Goal: Task Accomplishment & Management: Complete application form

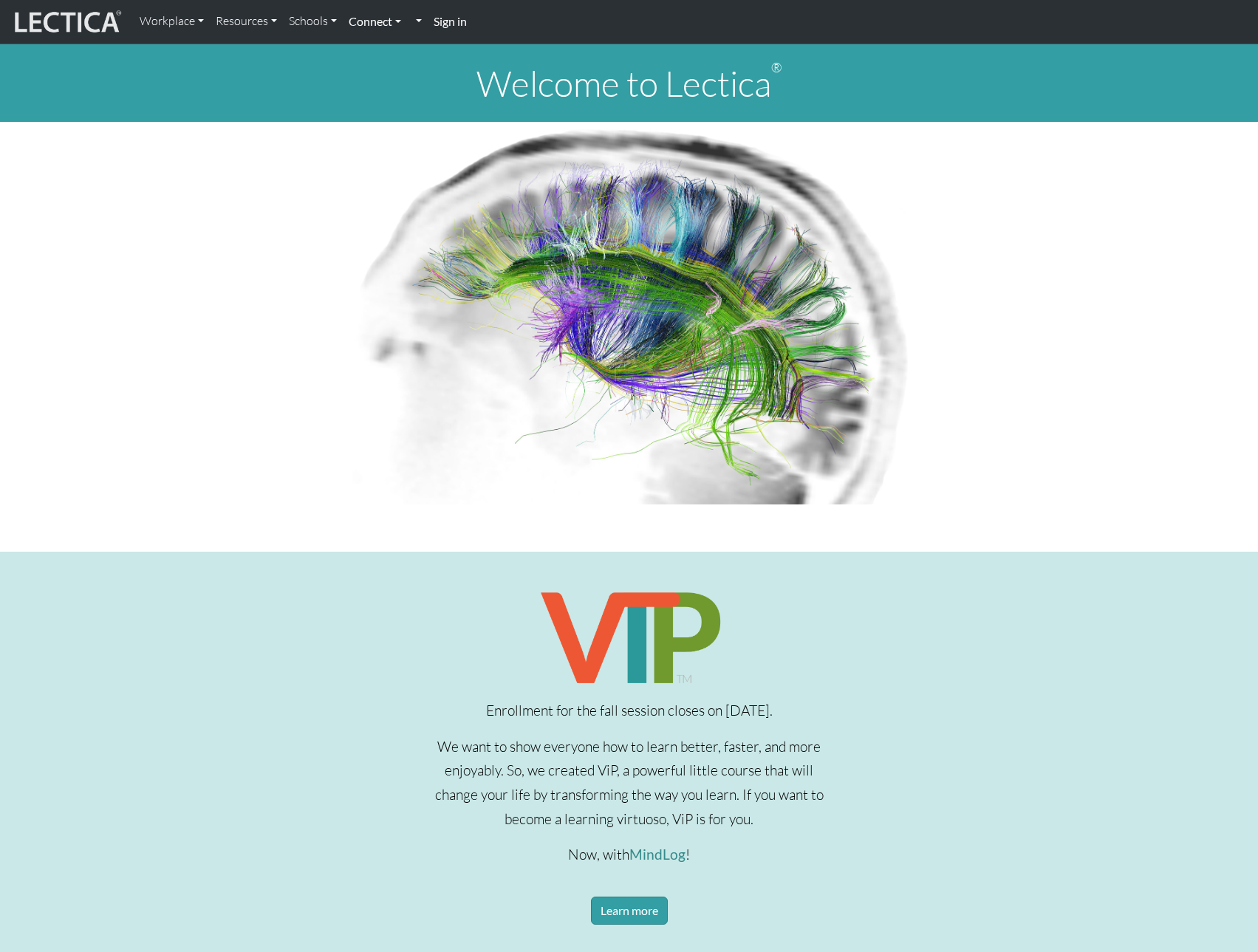
click at [387, 22] on link "Connect" at bounding box center [375, 21] width 64 height 31
click at [442, 13] on link "Sign in" at bounding box center [450, 22] width 45 height 32
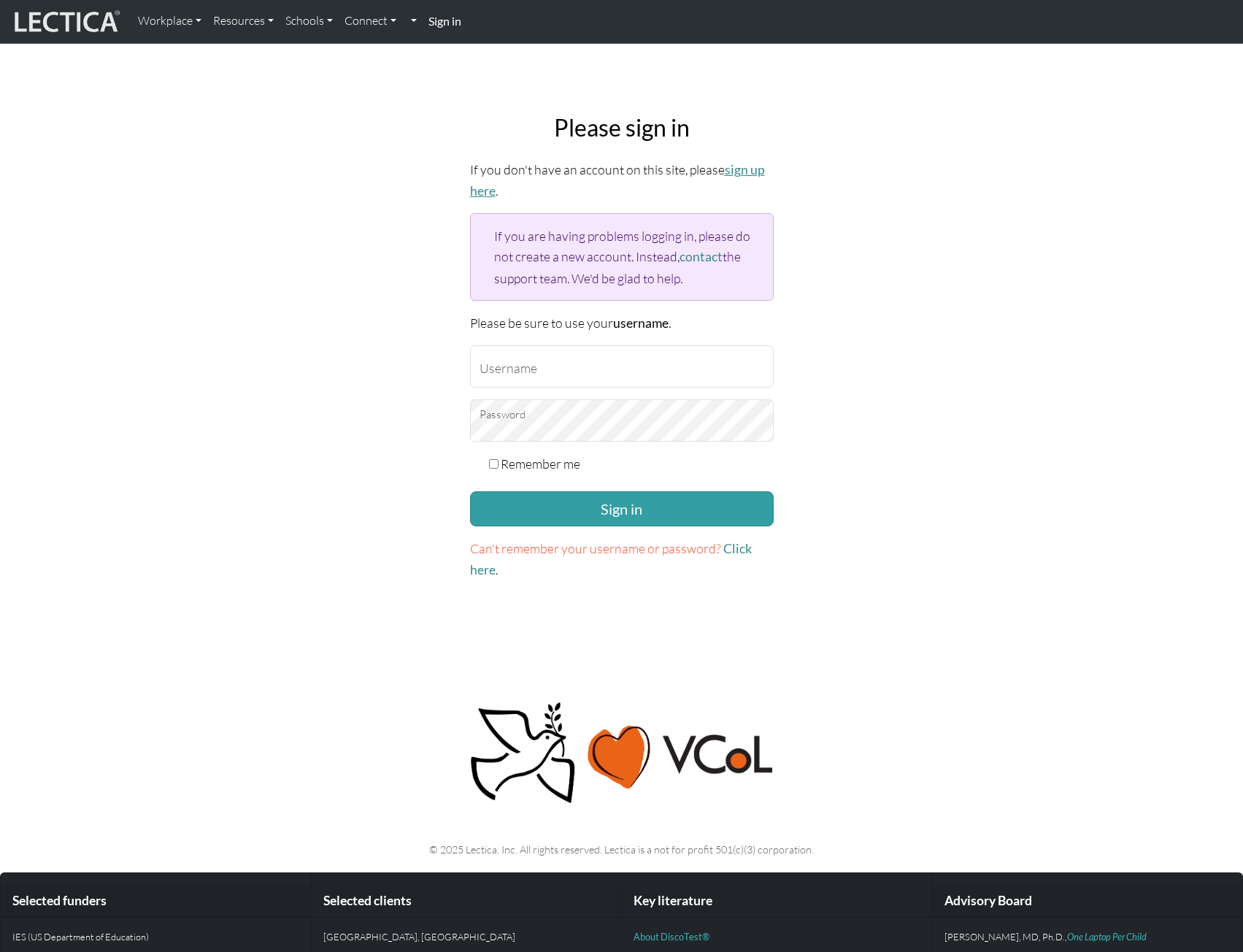
click at [744, 169] on link "sign up here" at bounding box center [618, 179] width 295 height 36
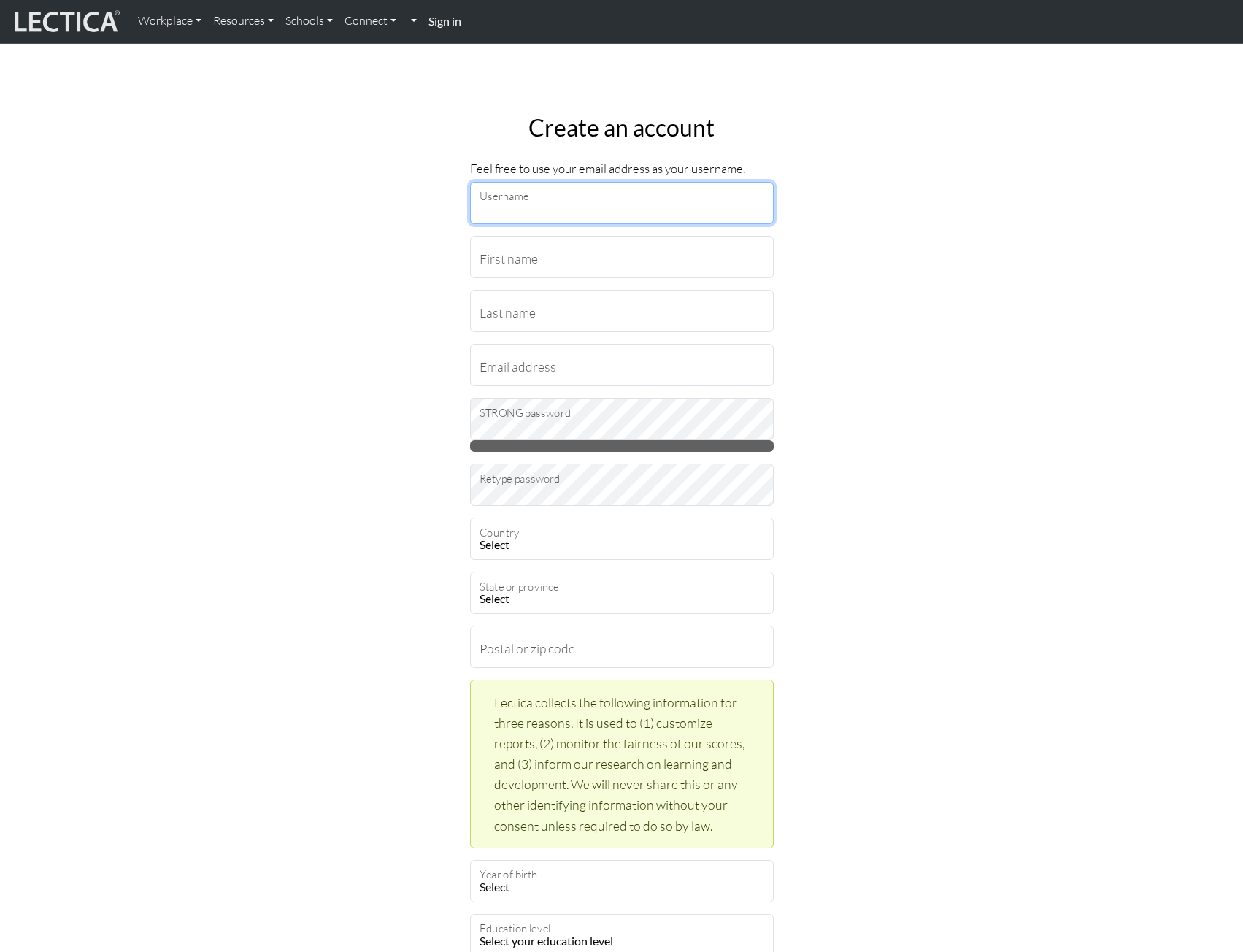
click at [664, 195] on input "Username" at bounding box center [622, 203] width 304 height 42
type input "Elliot Walin"
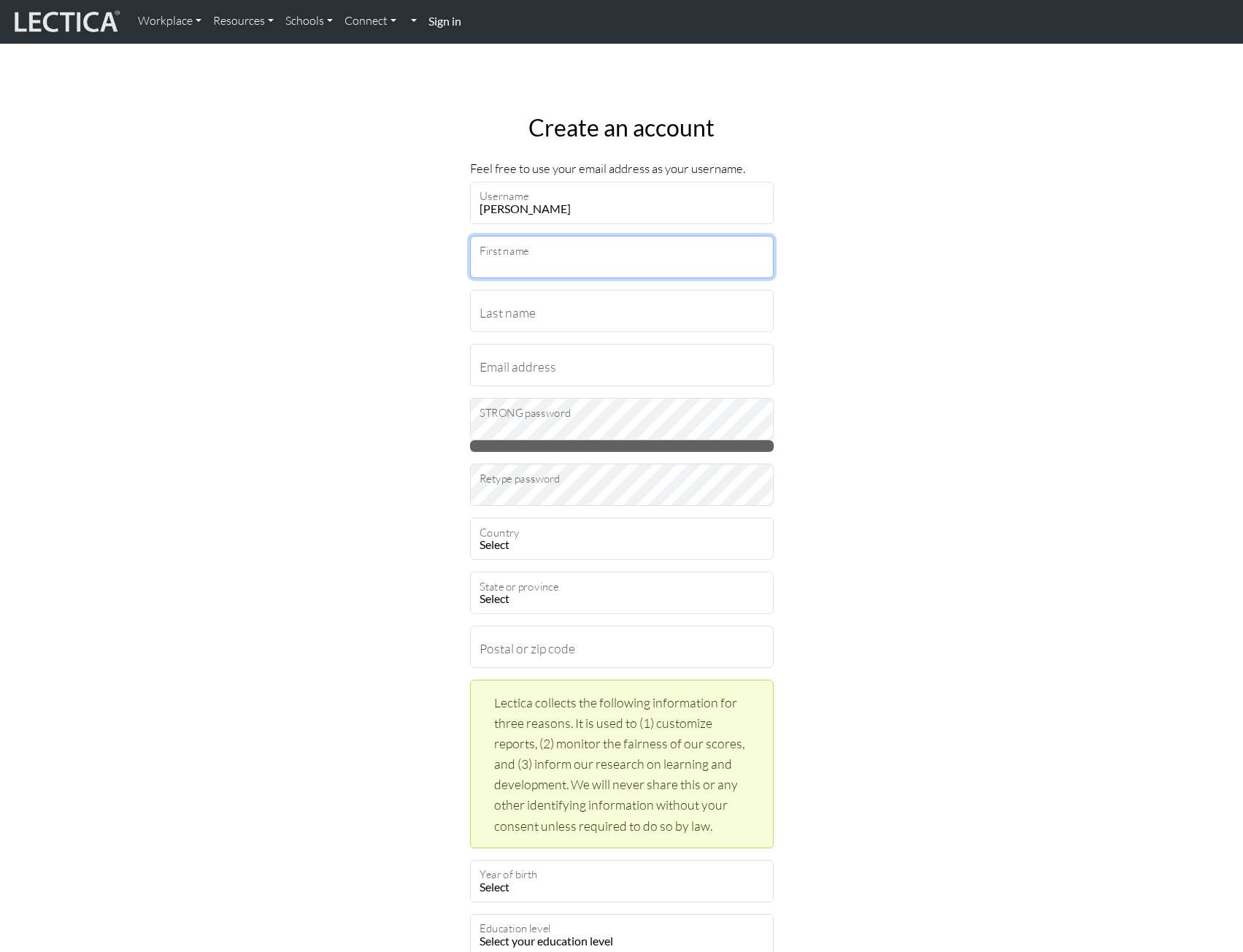
click at [630, 258] on input "First name" at bounding box center [622, 257] width 304 height 42
type input "Elliot"
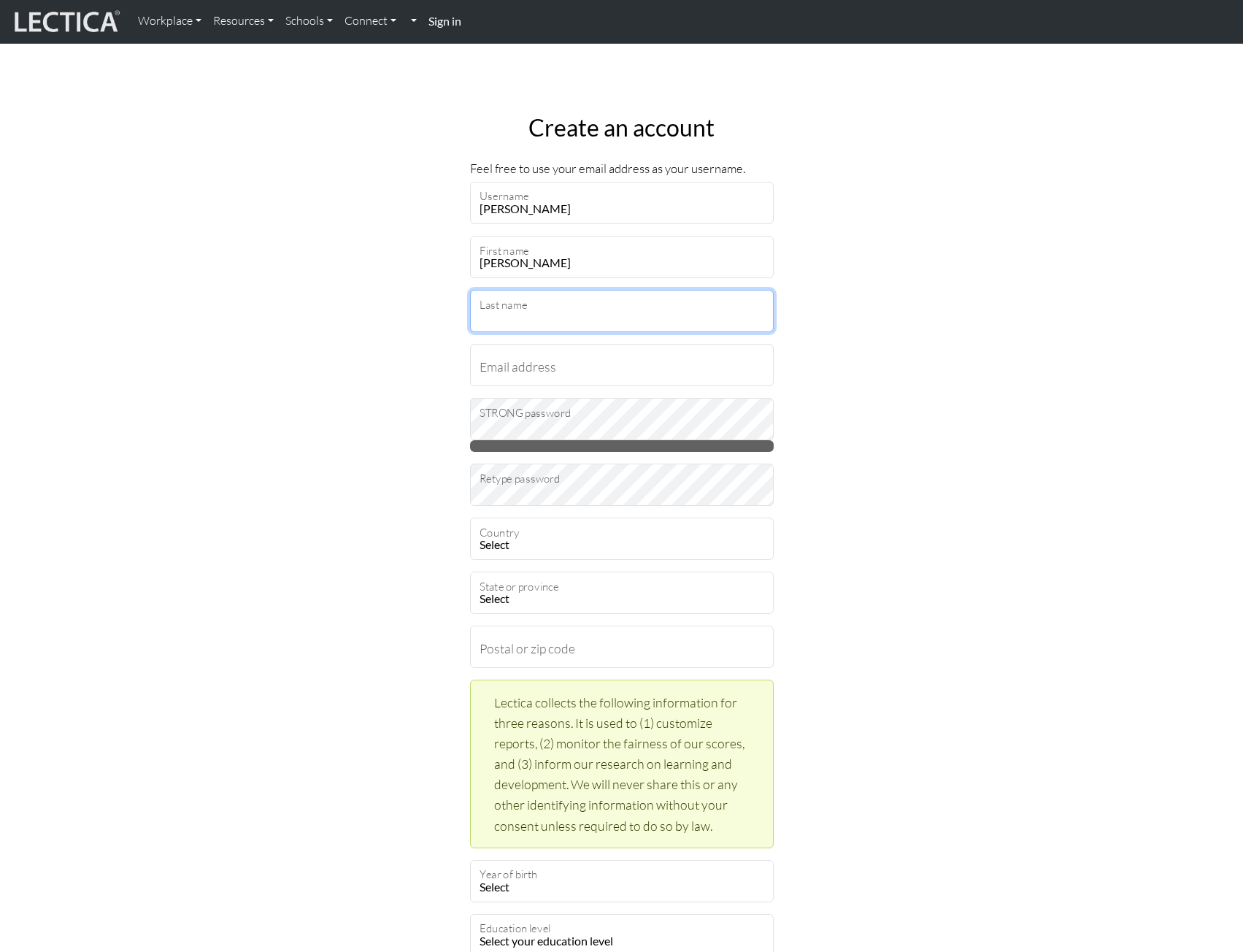
click at [563, 328] on input "Last name" at bounding box center [622, 311] width 304 height 42
type input "Walin"
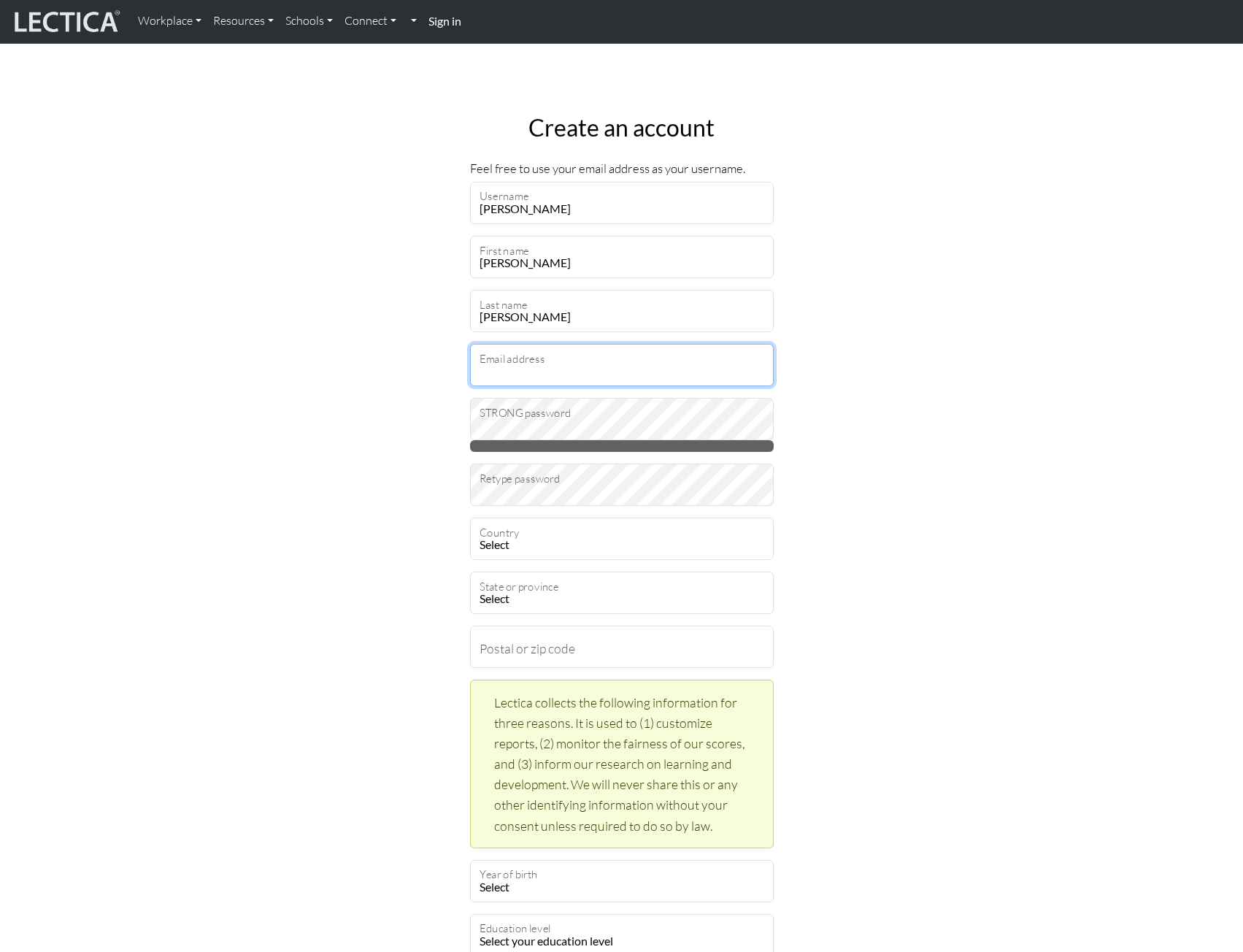
click at [572, 372] on input "Email address" at bounding box center [622, 365] width 304 height 42
type input "elliotwalin@outlook.com"
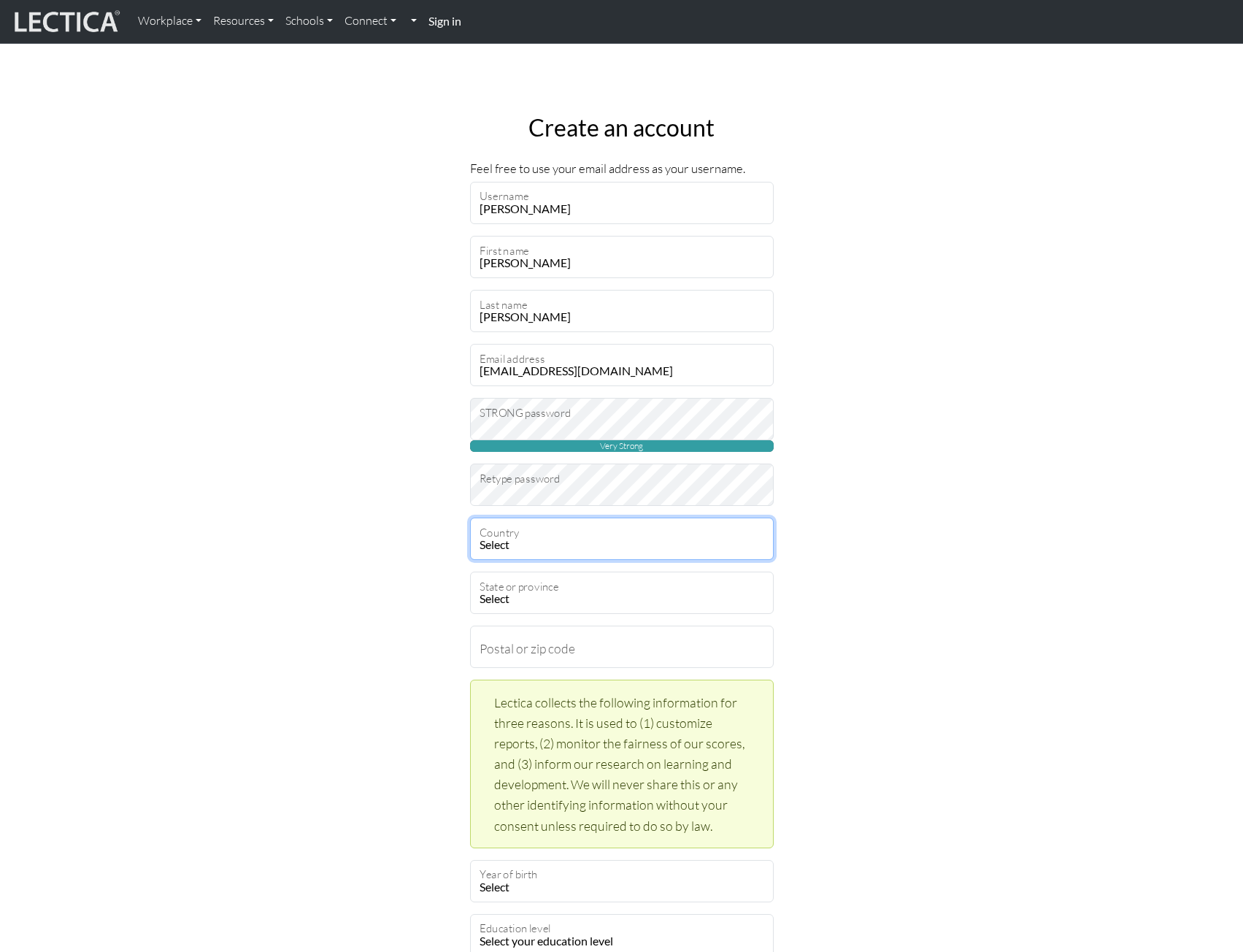
click at [578, 540] on select "Select Afghanistan A…land Islands Albania Algeria American Samoa Andorra Angola…" at bounding box center [622, 539] width 304 height 42
select select "216"
click at [470, 518] on select "Select Afghanistan A…land Islands Albania Algeria American Samoa Andorra Angola…" at bounding box center [622, 539] width 304 height 42
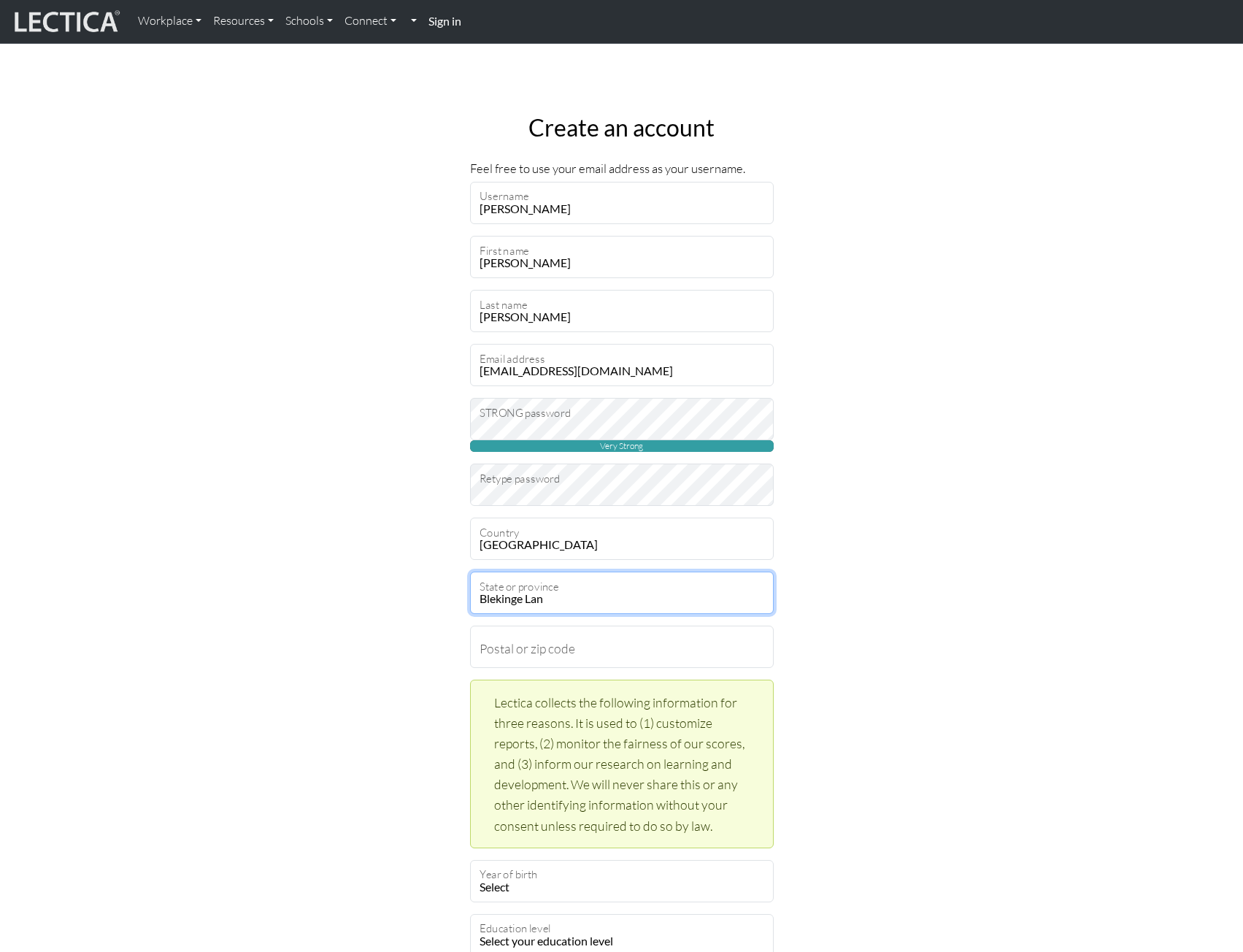
click at [549, 604] on select "Blekinge Lan Dalarnas Lan Gavleborgs Lan Gotlands Lan Hallands Lan Jamtlands La…" at bounding box center [622, 593] width 304 height 42
select select "9518"
click at [470, 571] on select "Blekinge Lan Dalarnas Lan Gavleborgs Lan Gotlands Lan Hallands Lan Jamtlands La…" at bounding box center [622, 593] width 304 height 42
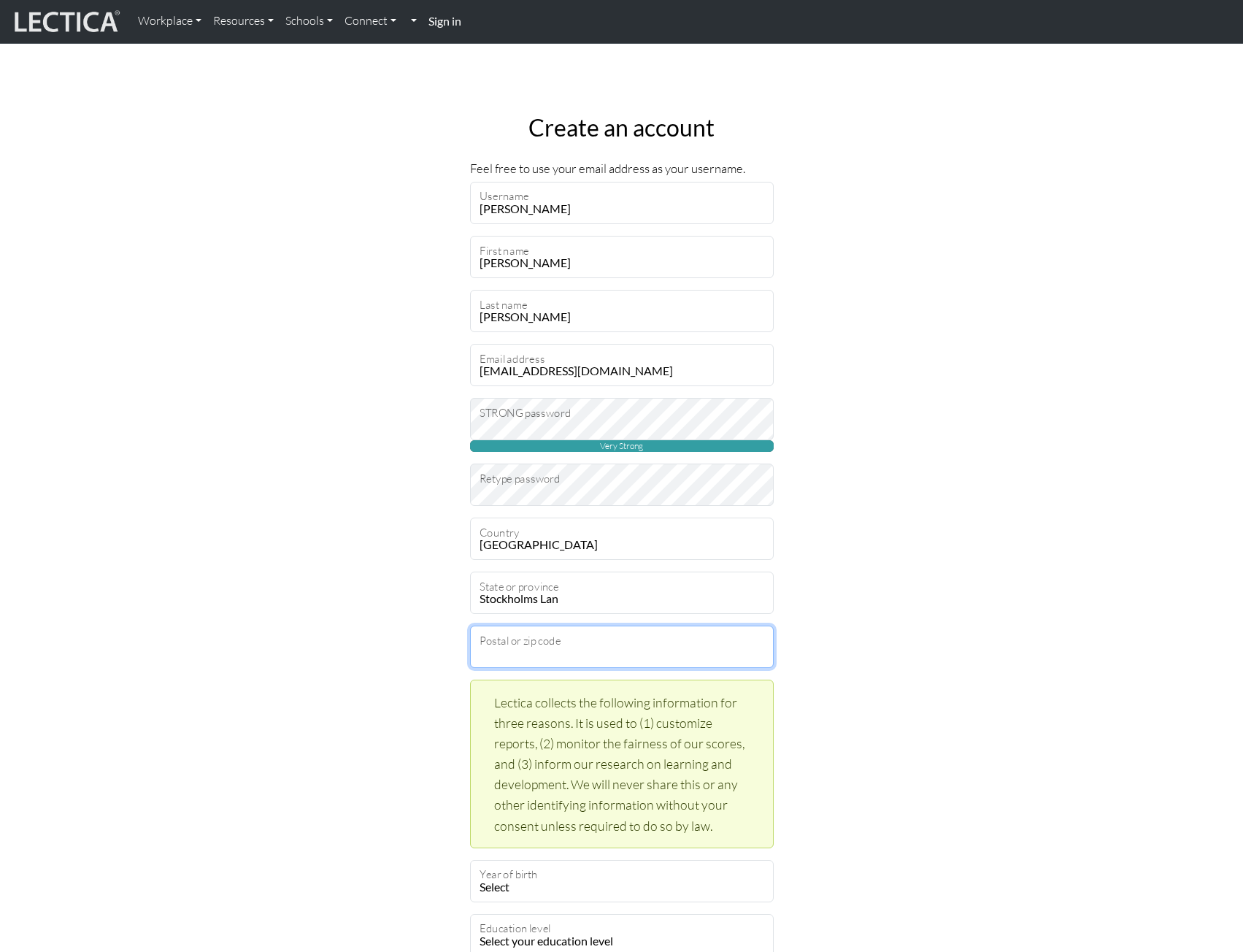
click at [566, 654] on input "Postal or zip code" at bounding box center [622, 646] width 304 height 42
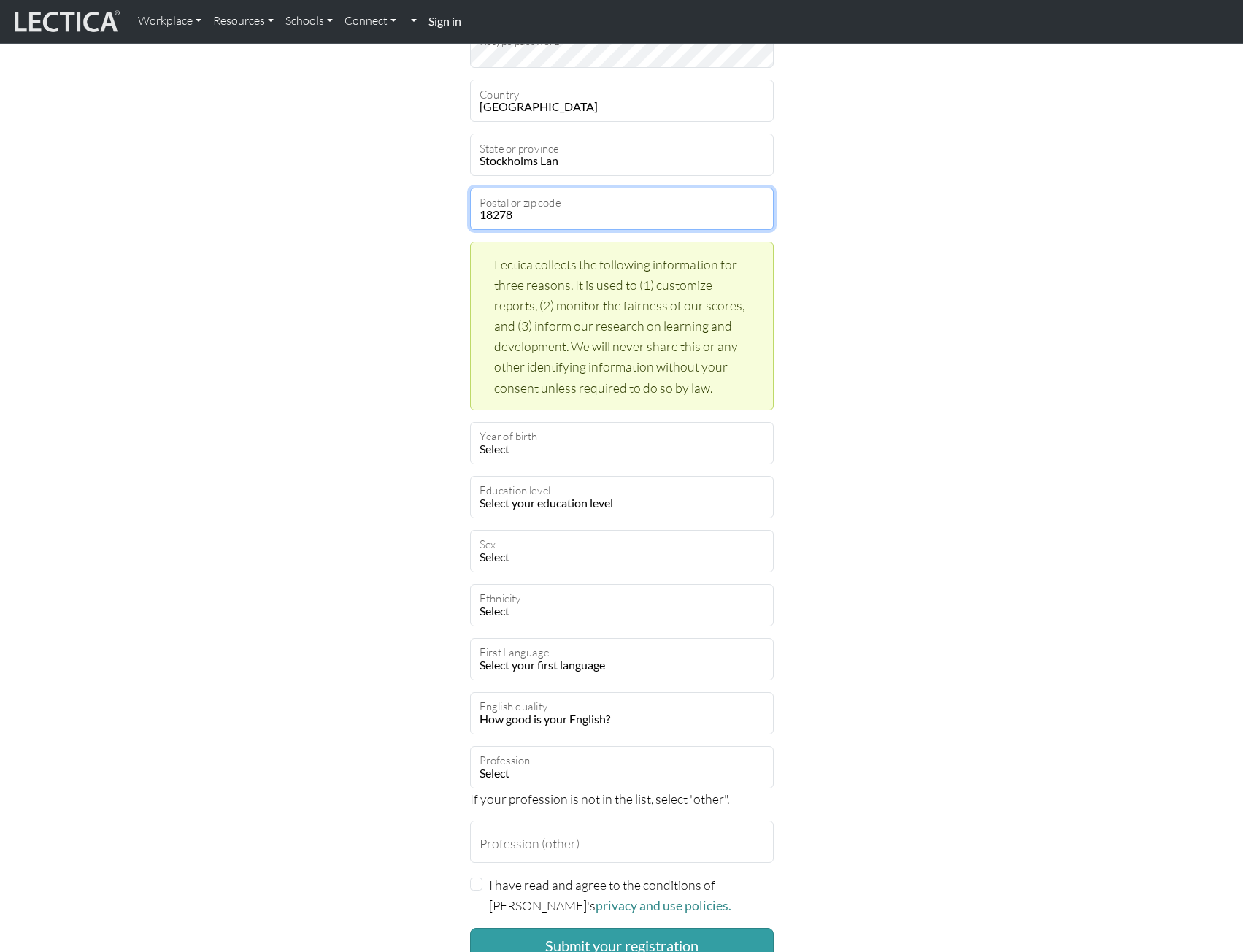
type input "18278"
click at [578, 450] on select "Select 2025 2024 2023 2022 2021 2020 2019 2018 2017 2016 2015 2014 2013 2012 20…" at bounding box center [622, 443] width 304 height 42
select select "2005"
click at [470, 422] on select "Select 2025 2024 2023 2022 2021 2020 2019 2018 2017 2016 2015 2014 2013 2012 20…" at bounding box center [622, 443] width 304 height 42
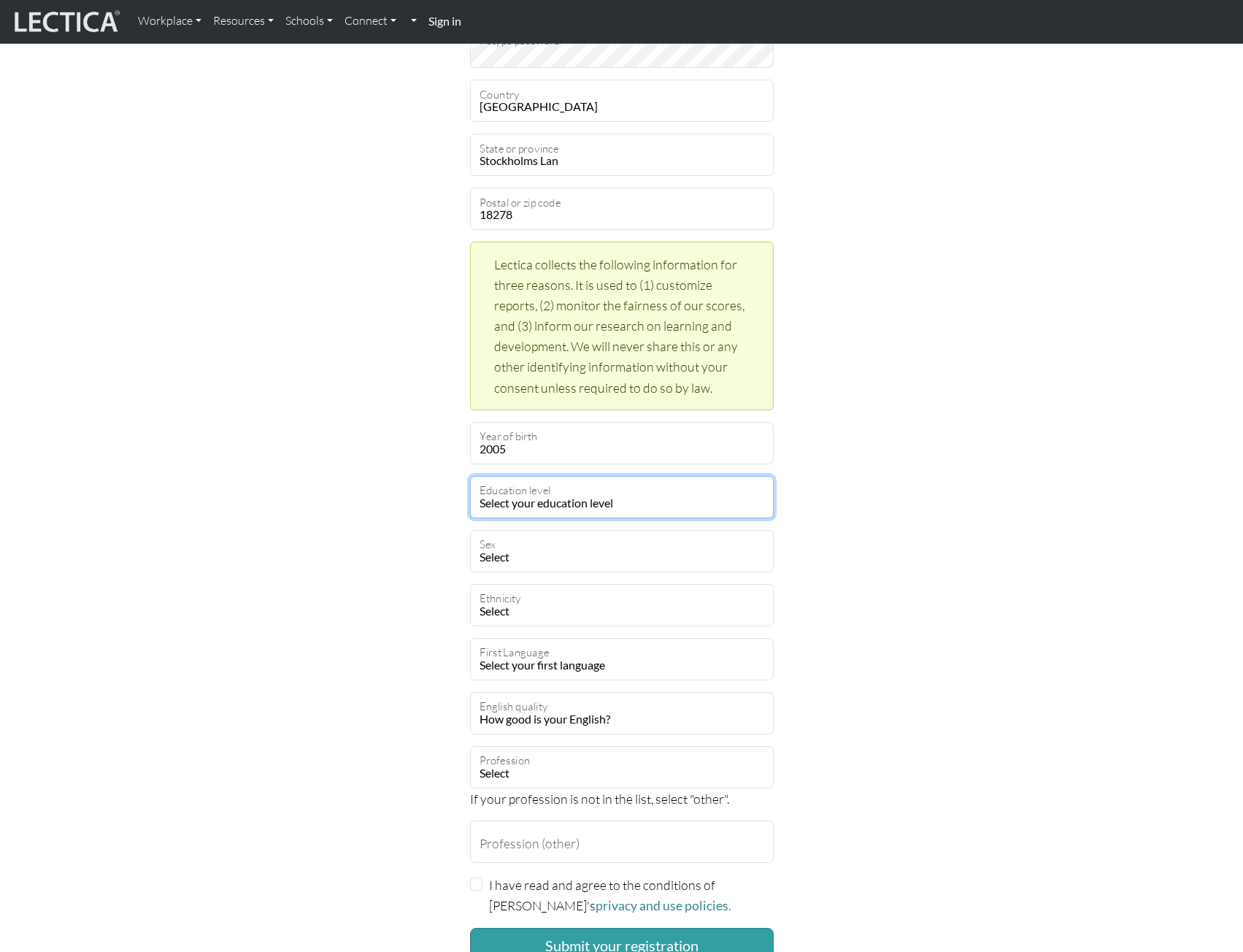
click at [607, 502] on select "Select your education level toddler pre-pre-pre-k pre-pre-k pre-k Kindergarten …" at bounding box center [622, 497] width 304 height 42
click at [625, 498] on select "Select your education level toddler pre-pre-pre-k pre-pre-k pre-k Kindergarten …" at bounding box center [622, 497] width 304 height 42
select select "17"
click at [470, 476] on select "Select your education level toddler pre-pre-pre-k pre-pre-k pre-k Kindergarten …" at bounding box center [622, 497] width 304 height 42
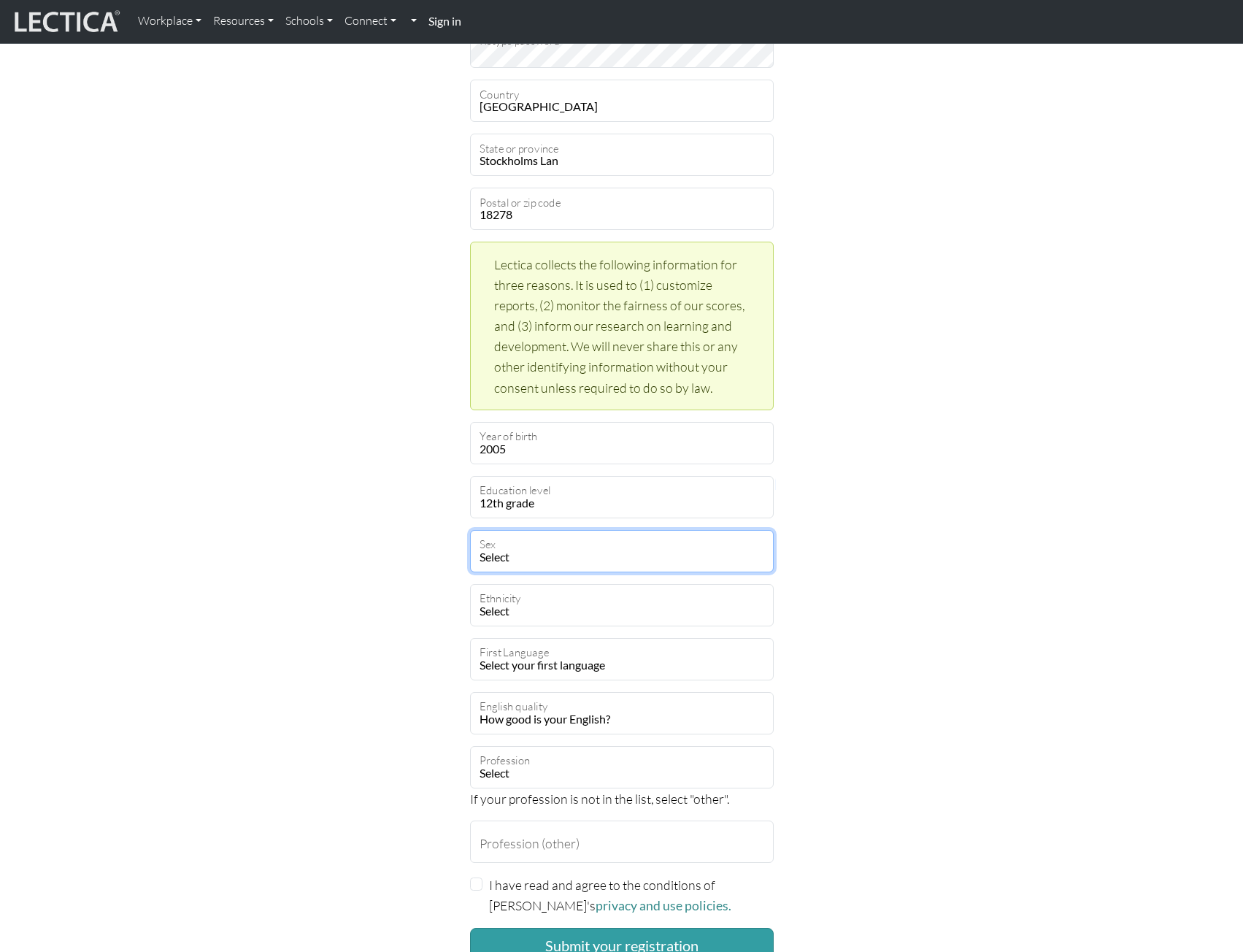
click at [550, 565] on select "Select Male Female Binary Non-binary Opt out" at bounding box center [622, 551] width 304 height 42
select select "male"
click at [470, 530] on select "Select Male Female Binary Non-binary Opt out" at bounding box center [622, 551] width 304 height 42
click at [535, 606] on select "Select African Asian Black Carribean Caucasian Central American Eurasian Indian…" at bounding box center [622, 605] width 304 height 42
select select "112"
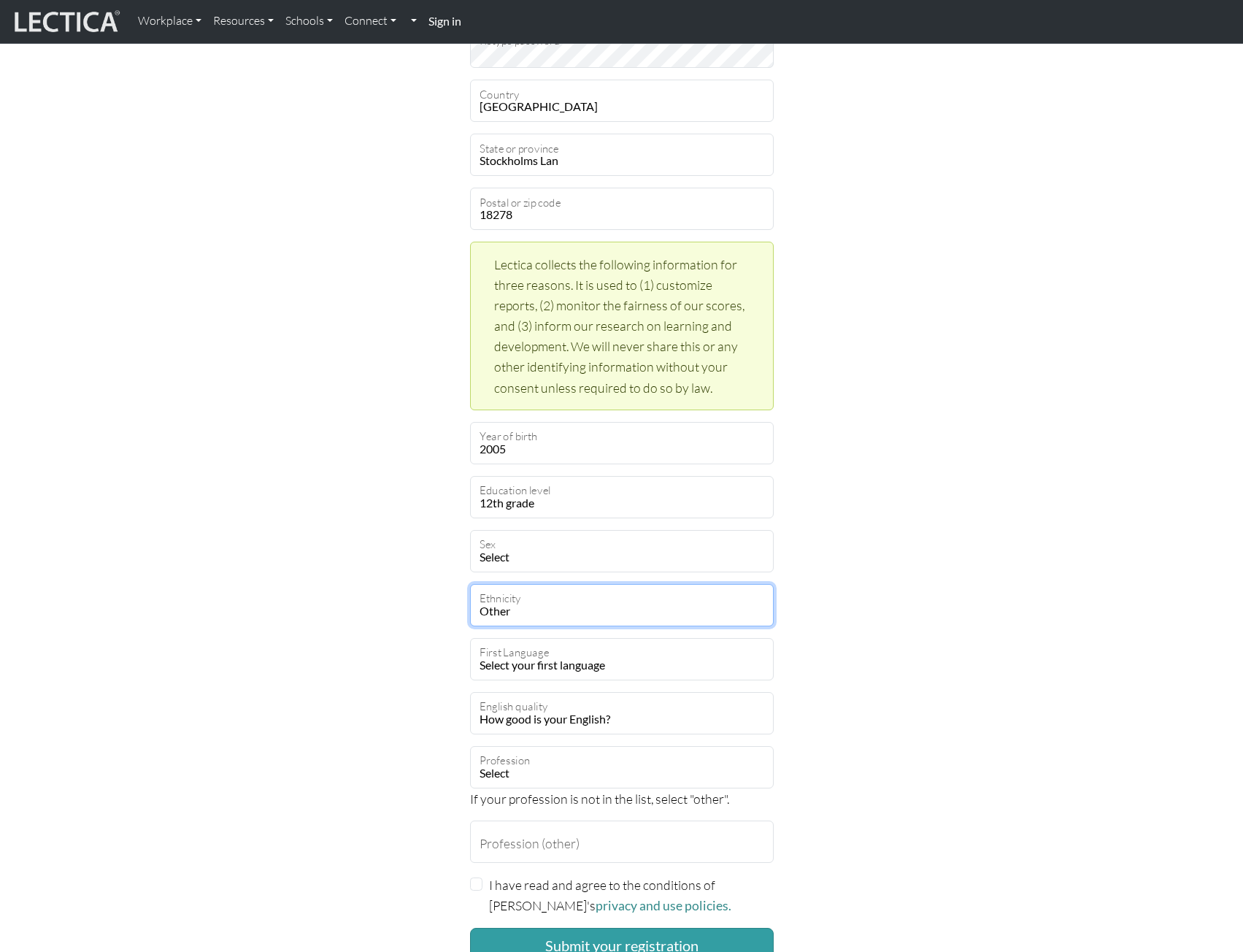
click at [470, 584] on select "Select African Asian Black Carribean Caucasian Central American Eurasian Indian…" at bounding box center [622, 605] width 304 height 42
click at [552, 662] on select "Select your first language Abkhazian Achinese Acoli Adangme Adyghe Afar Afrihil…" at bounding box center [622, 659] width 304 height 42
select select "2298"
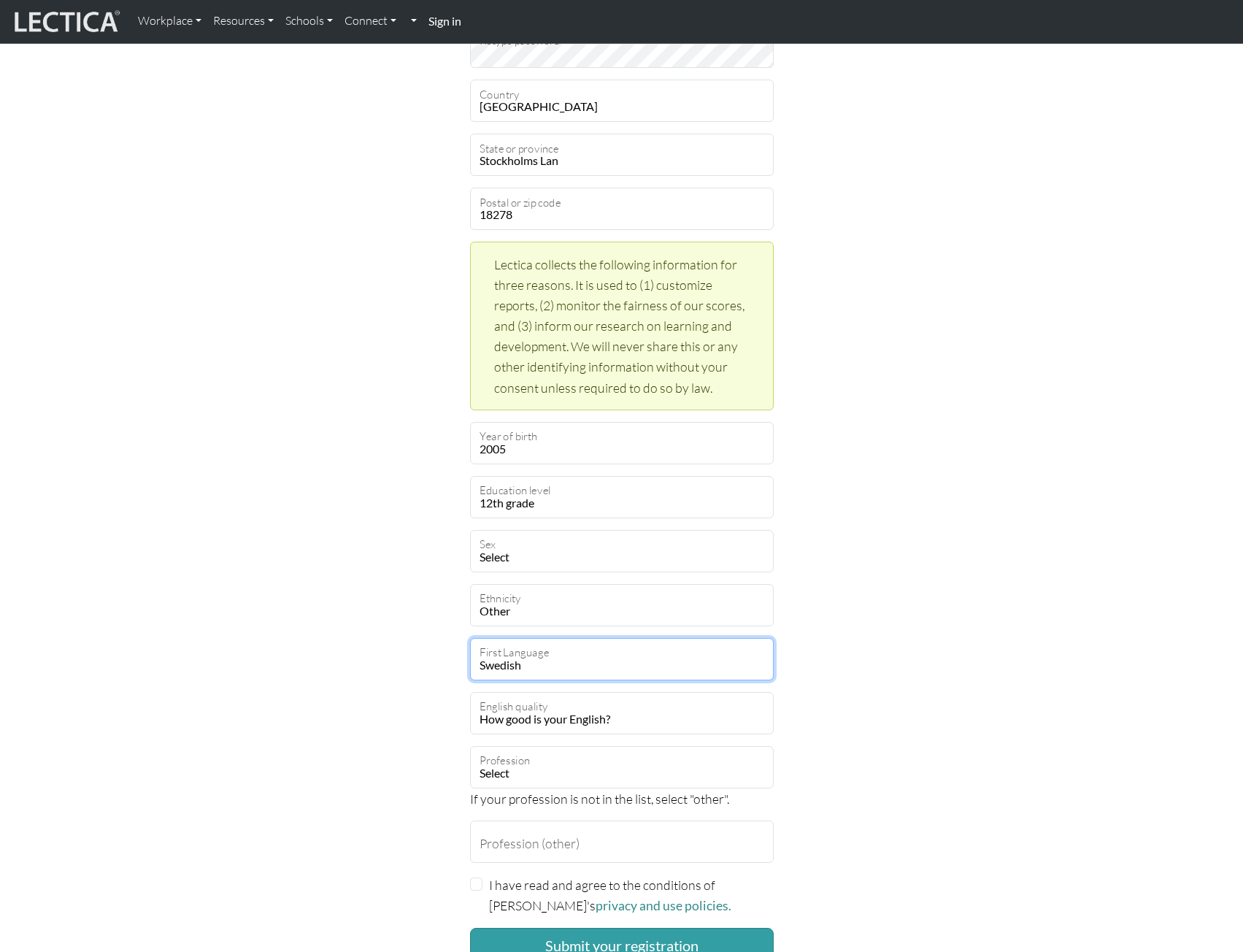
click at [470, 638] on select "Select your first language Abkhazian Achinese Acoli Adangme Adyghe Afar Afrihil…" at bounding box center [622, 659] width 304 height 42
click at [578, 764] on select "Select academic accounting/finance administration arts: performing arts: visual…" at bounding box center [622, 767] width 304 height 42
click at [602, 713] on select "How good is your English? Outstanding Excellent Very good Good Not so good Poor" at bounding box center [622, 713] width 304 height 42
select select "5"
click at [470, 691] on select "How good is your English? Outstanding Excellent Very good Good Not so good Poor" at bounding box center [622, 713] width 304 height 42
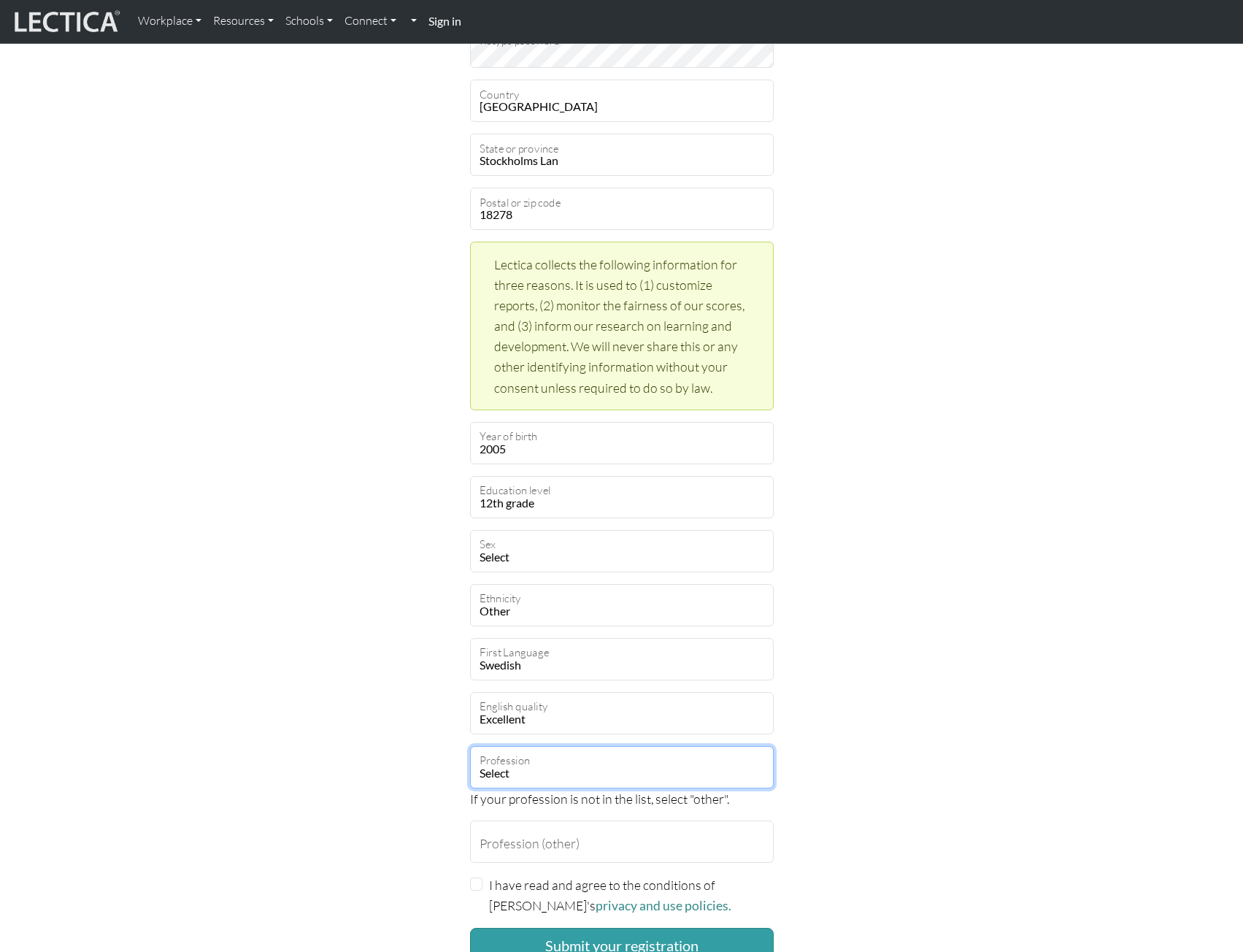
click at [547, 763] on select "Select academic accounting/finance administration arts: performing arts: visual…" at bounding box center [622, 767] width 304 height 42
click at [470, 745] on select "Select academic accounting/finance administration arts: performing arts: visual…" at bounding box center [622, 767] width 304 height 42
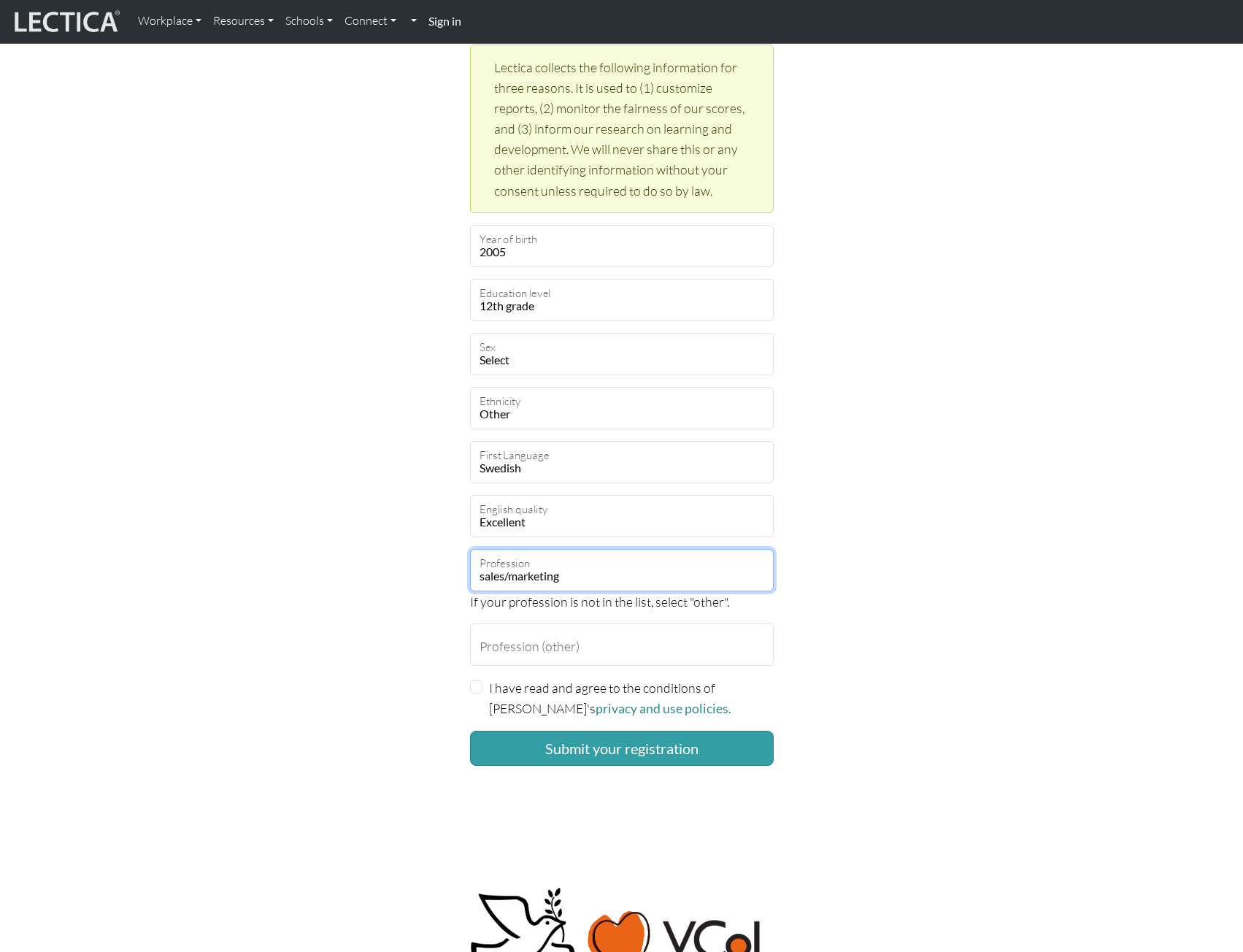
scroll to position [657, 0]
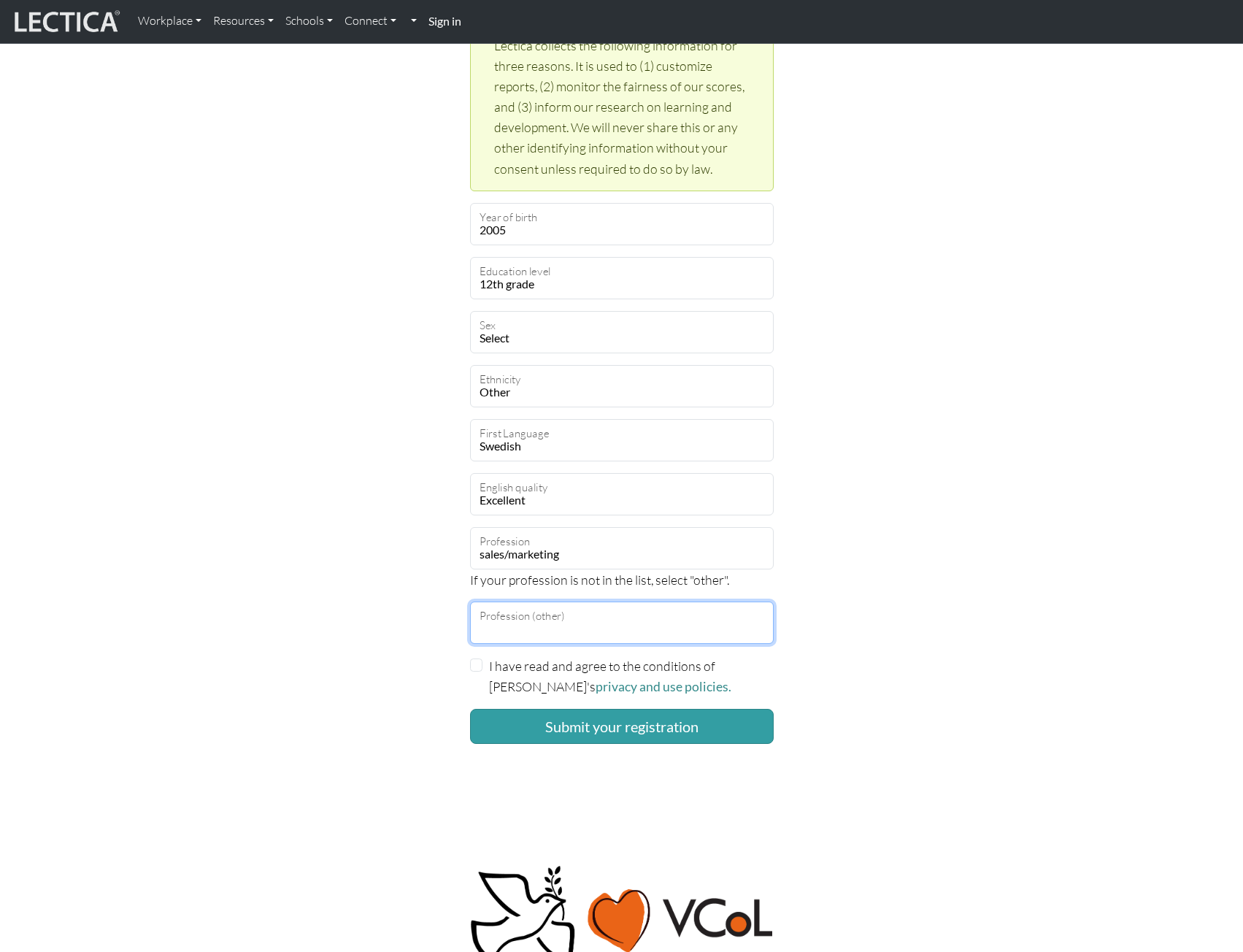
click at [611, 616] on input "Profession (other)" at bounding box center [622, 623] width 304 height 42
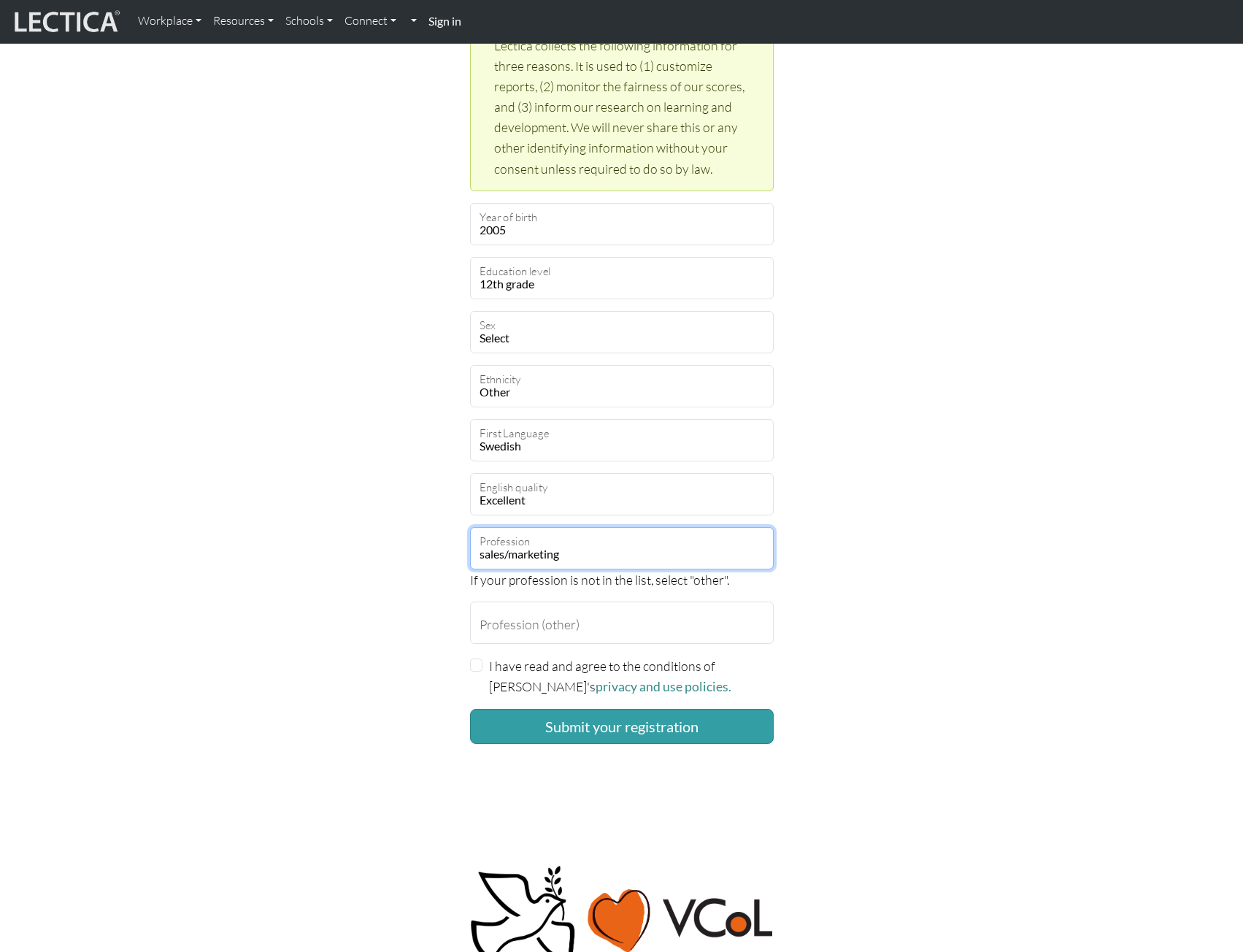
click at [580, 551] on select "Select academic accounting/finance administration arts: performing arts: visual…" at bounding box center [622, 548] width 304 height 42
select select "1"
click at [470, 527] on select "Select academic accounting/finance administration arts: performing arts: visual…" at bounding box center [622, 548] width 304 height 42
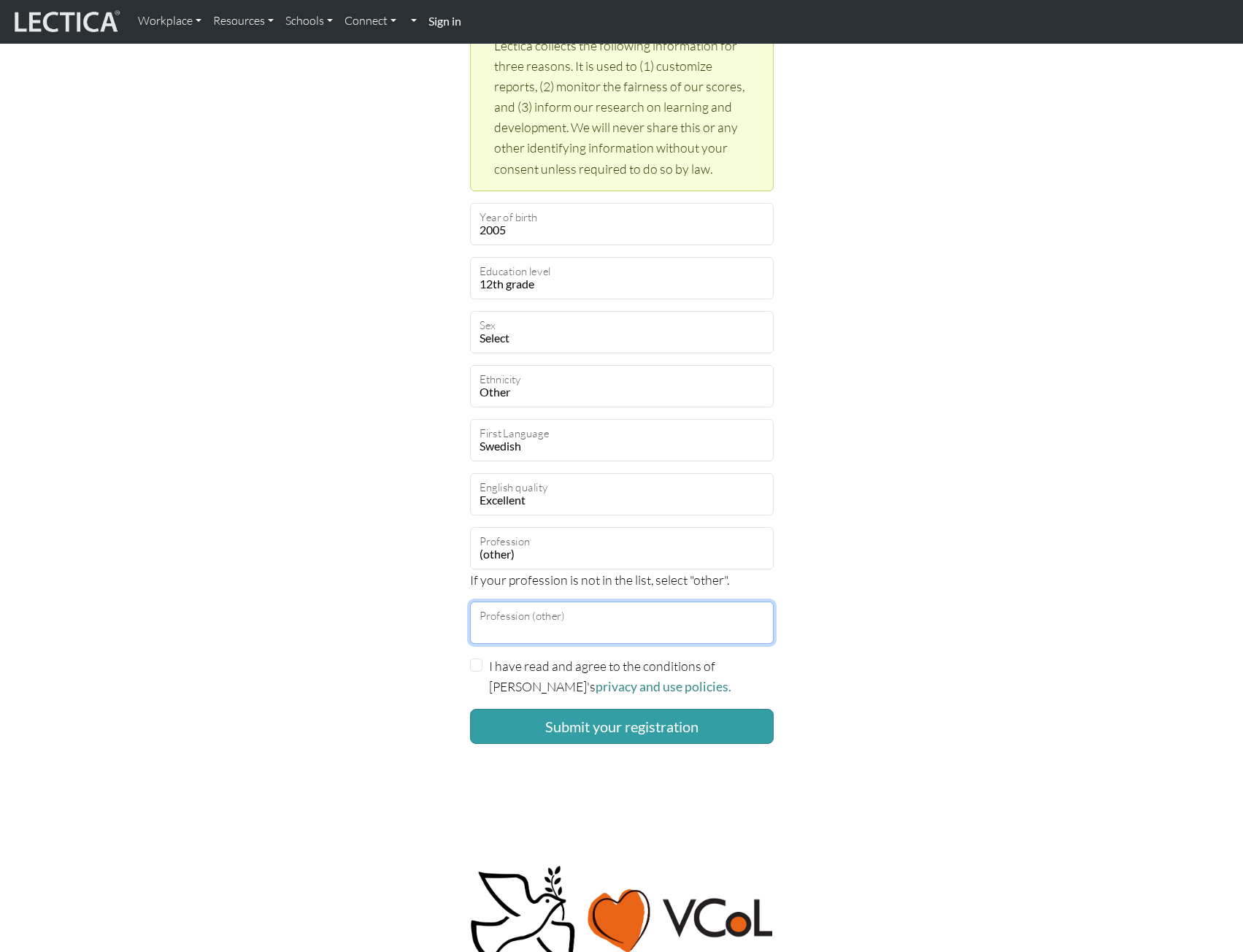
click at [565, 616] on input "Profession (other)" at bounding box center [622, 623] width 304 height 42
type input "E"
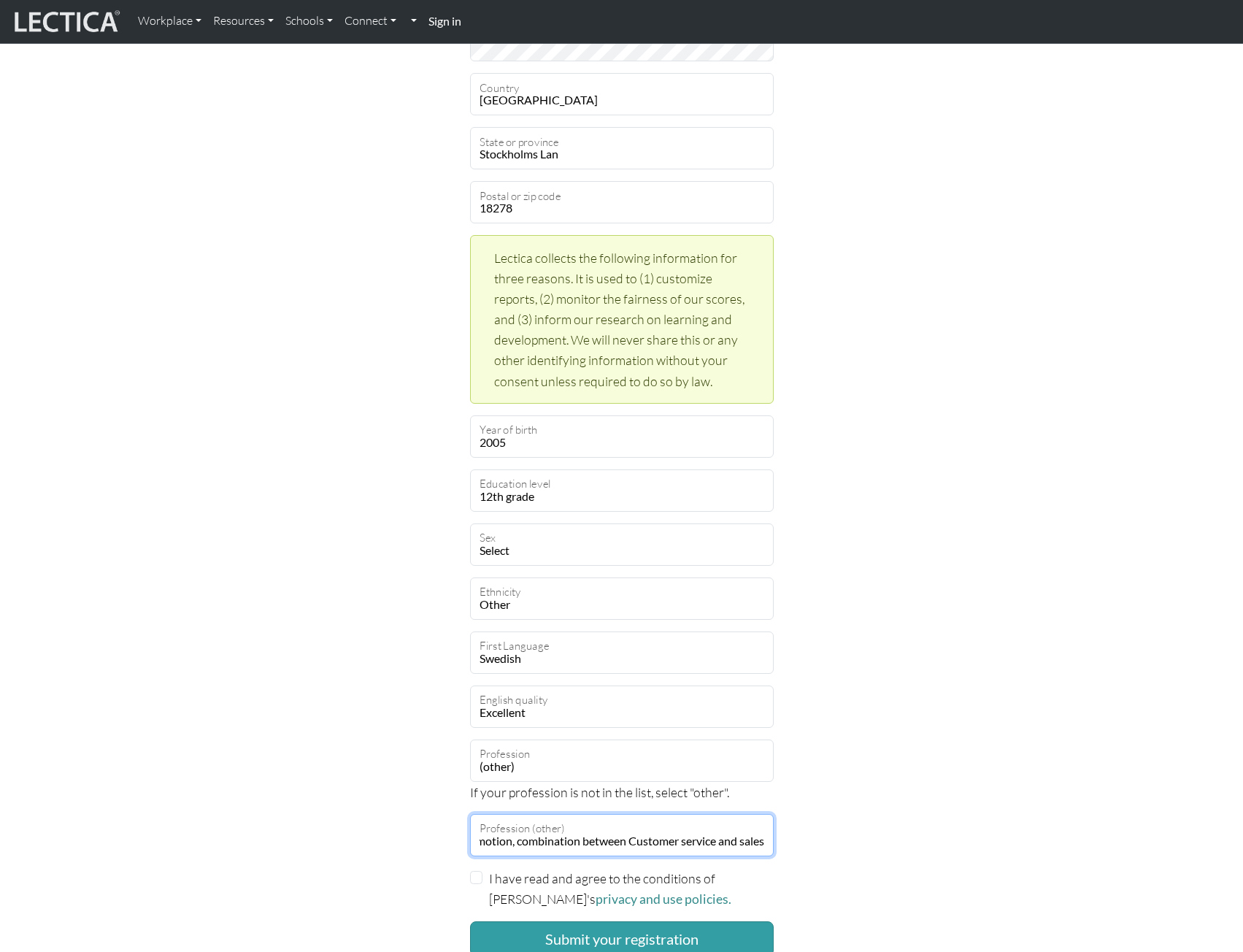
scroll to position [438, 0]
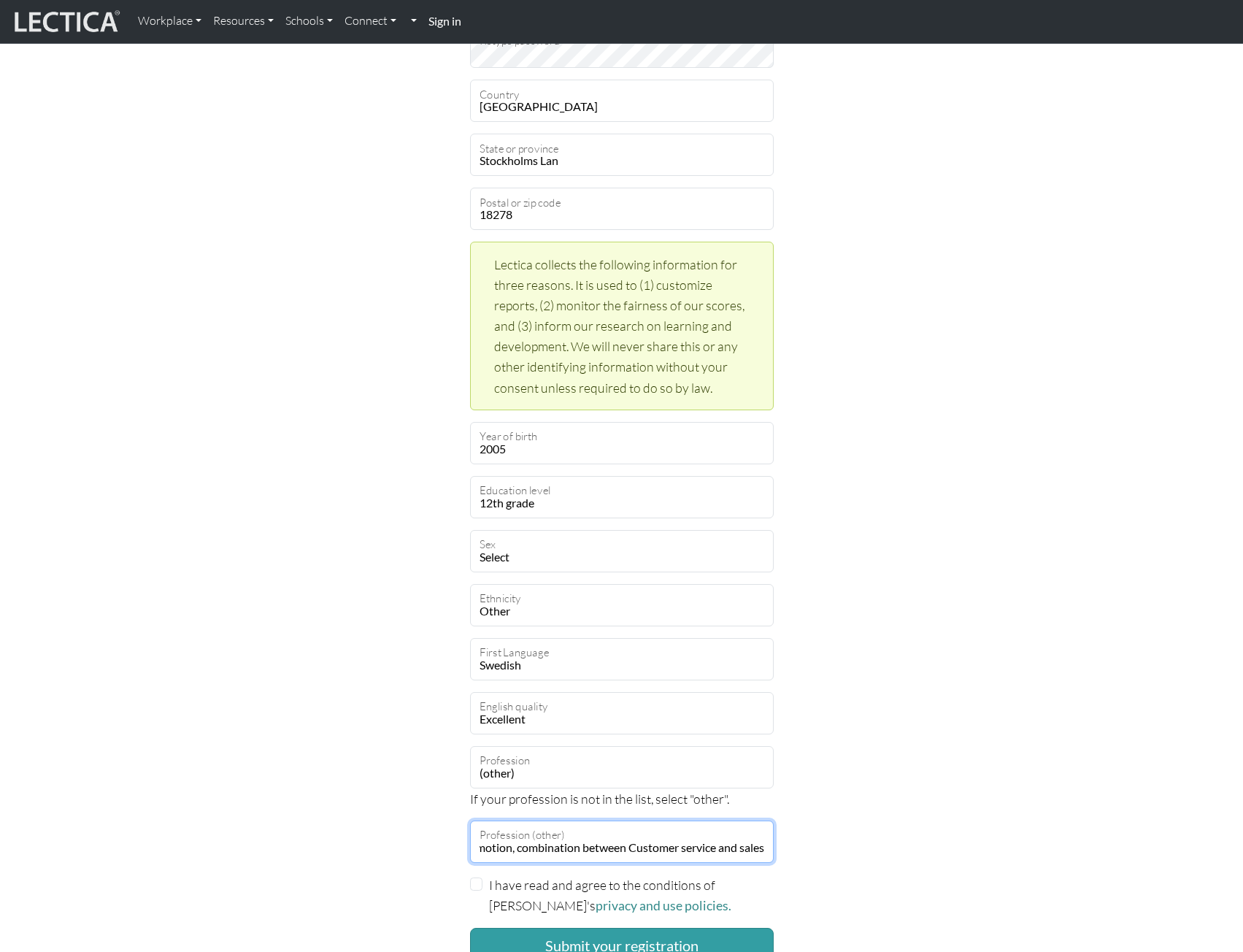
type input "ePromotion, combination between Customer service and sales"
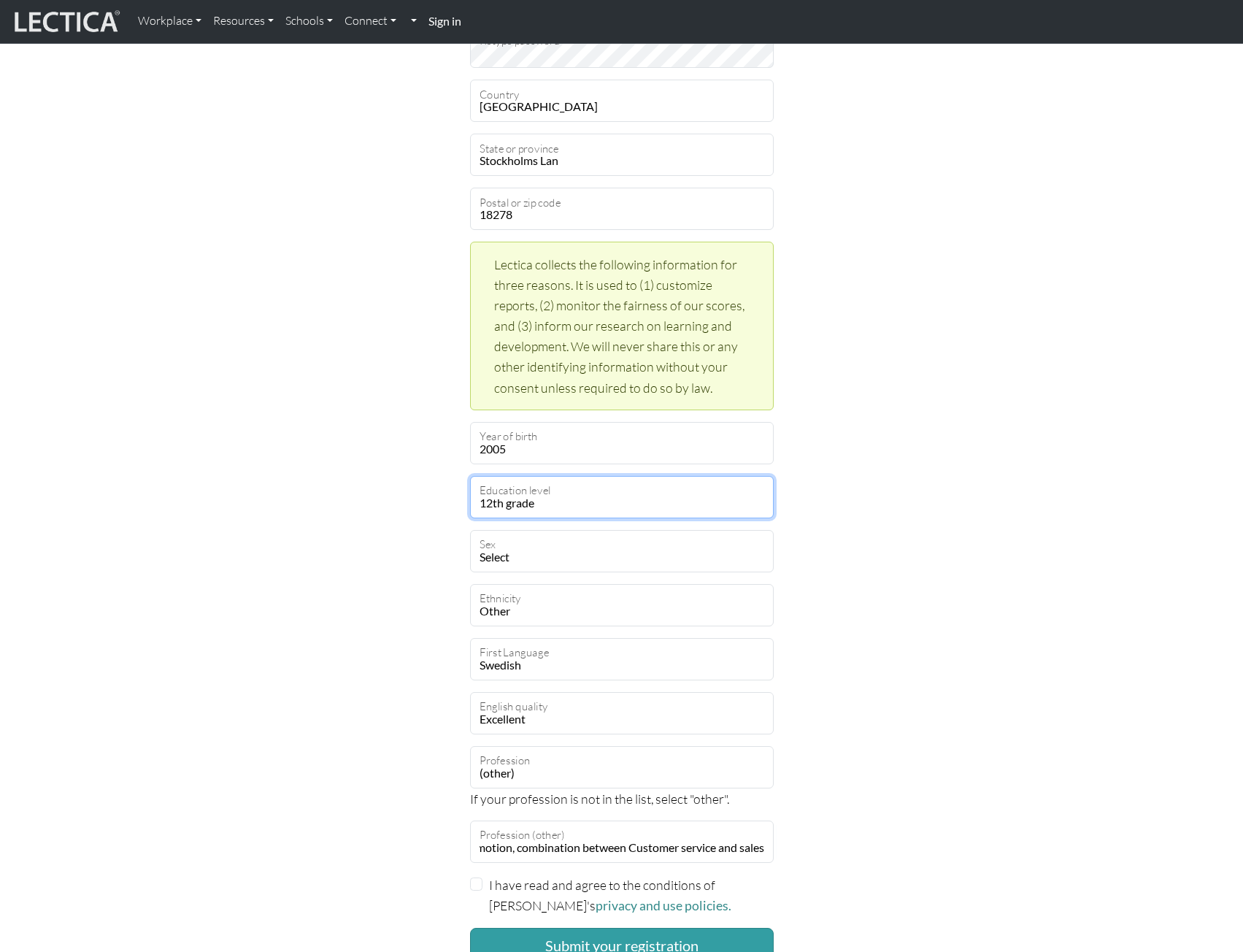
click at [558, 508] on select "Select your education level toddler pre-pre-pre-k pre-pre-k pre-k Kindergarten …" at bounding box center [622, 497] width 304 height 42
click at [1050, 691] on div "Create an account Feel free to use your email address as your username. Elliot …" at bounding box center [622, 320] width 964 height 1311
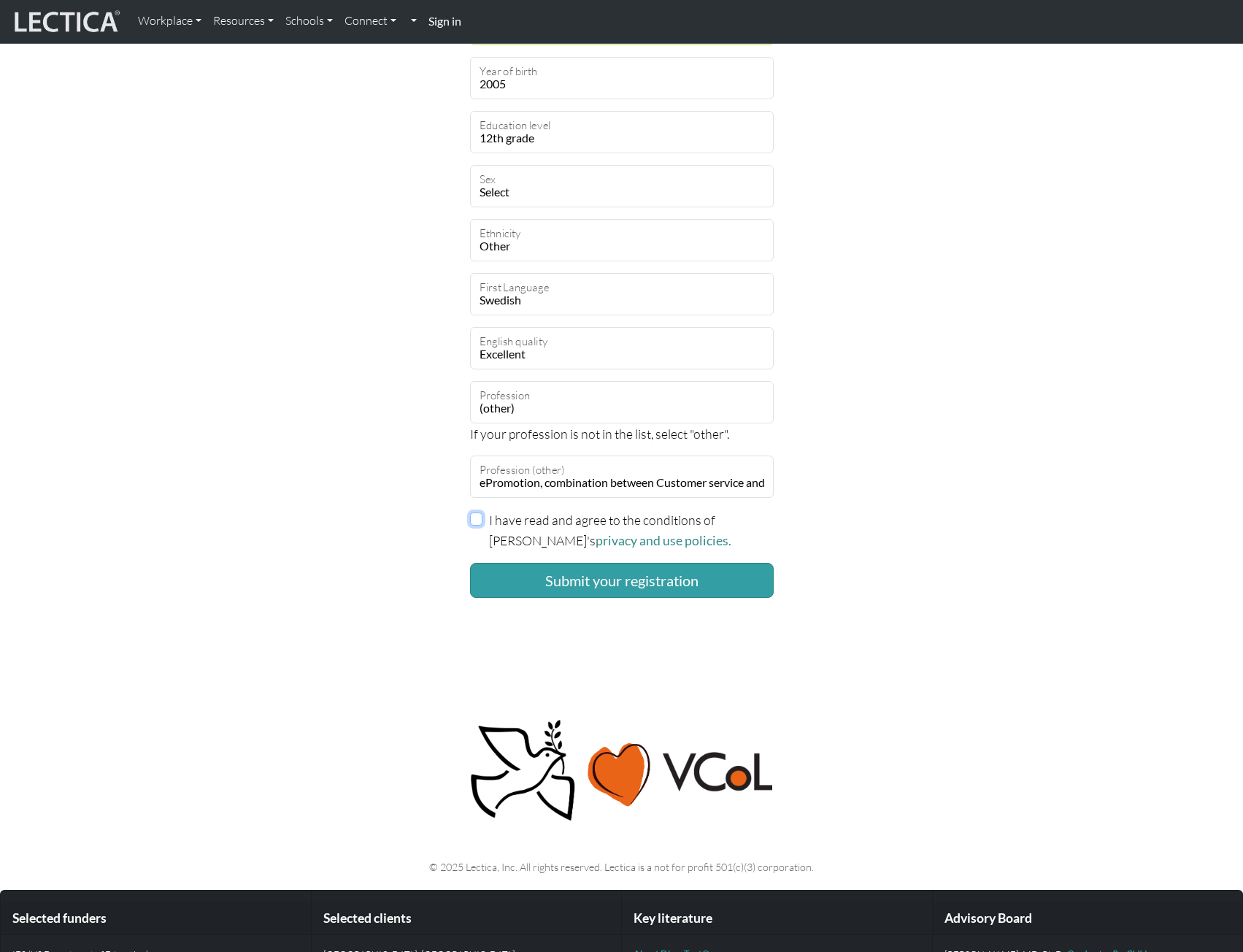
click at [473, 519] on input "I have read and agree to the conditions of Lectica's privacy and use policies." at bounding box center [476, 518] width 13 height 13
checkbox input "true"
click at [525, 589] on button "Submit your registration" at bounding box center [622, 580] width 304 height 35
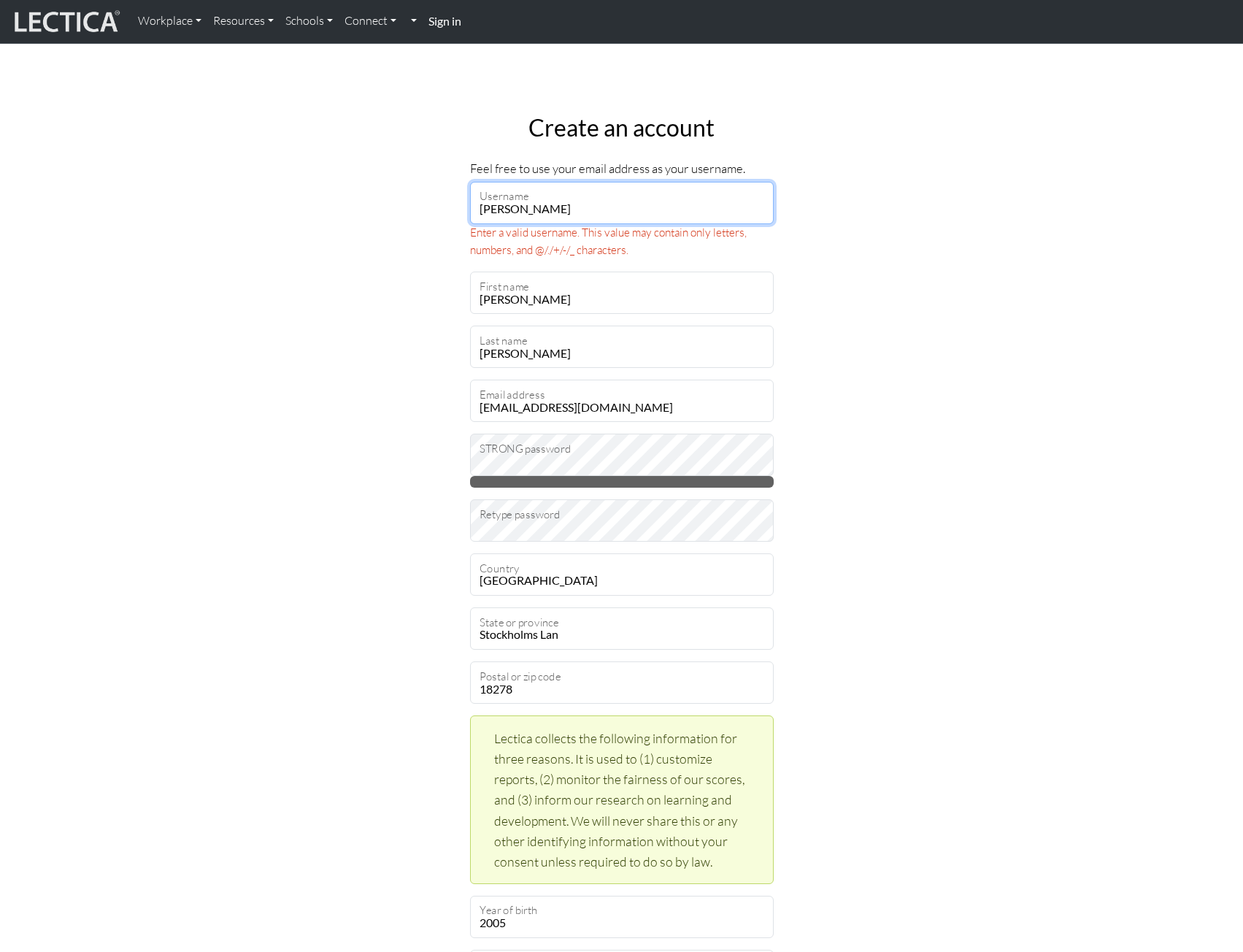
click at [612, 200] on input "Elliot Walin" at bounding box center [622, 203] width 304 height 42
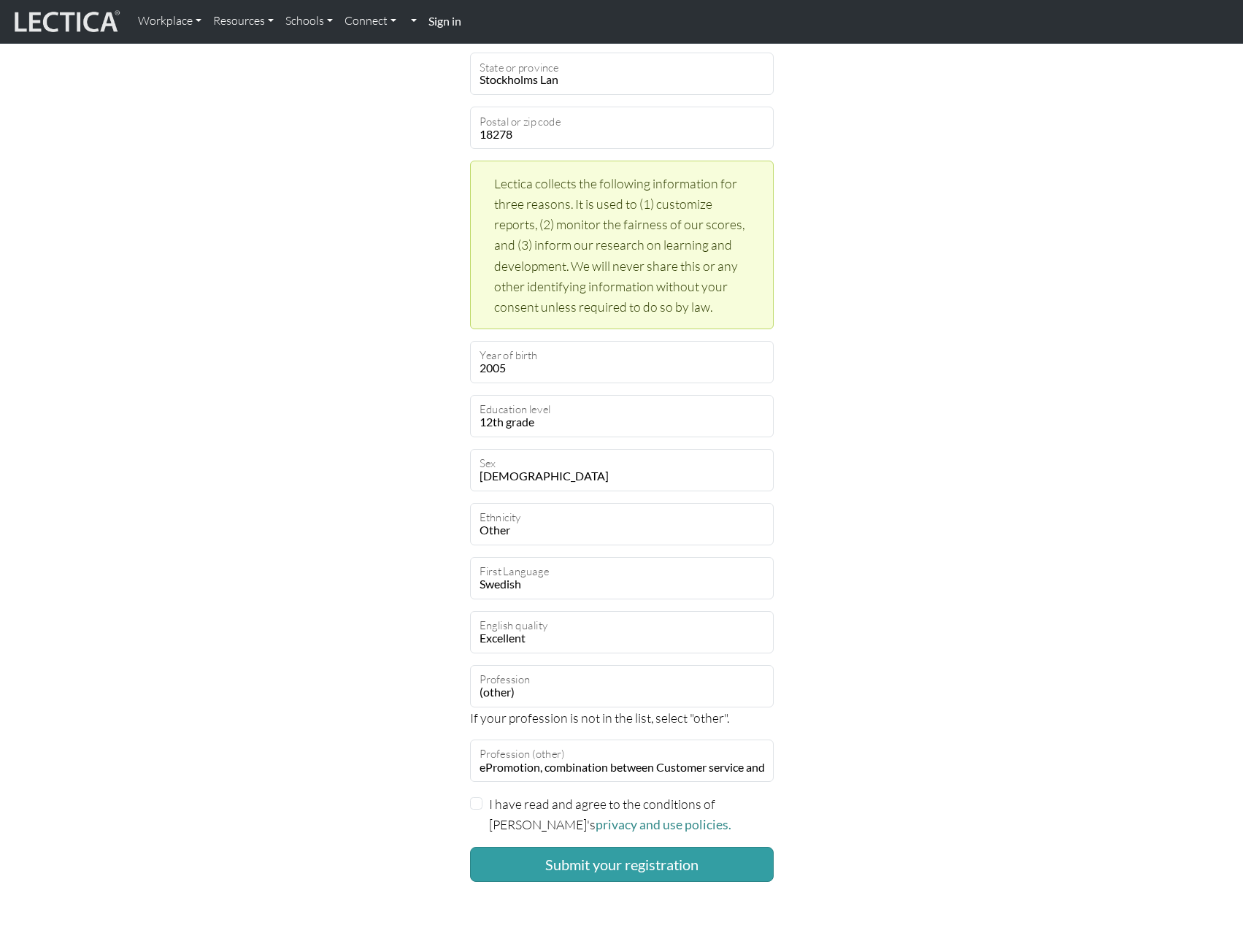
scroll to position [803, 0]
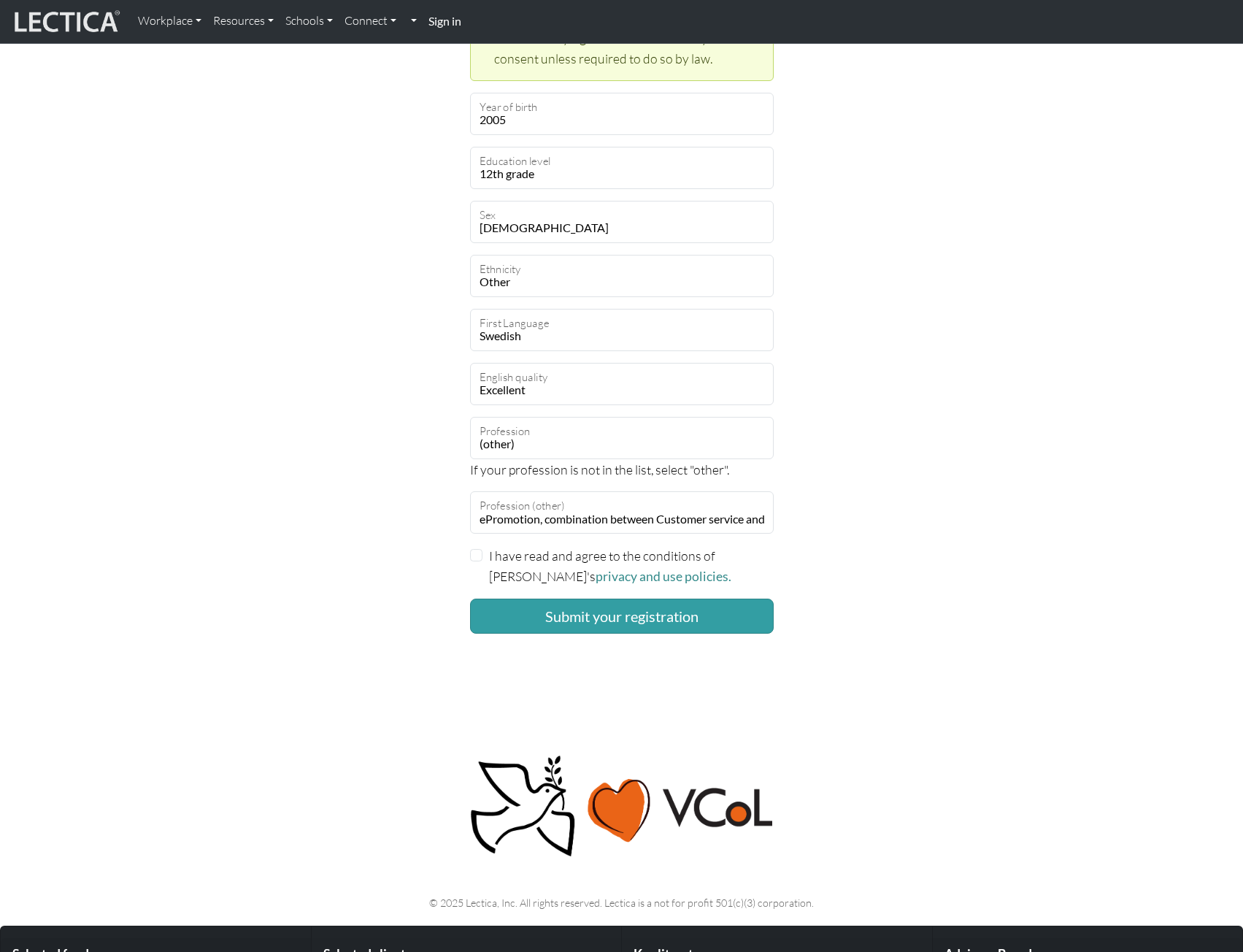
type input "ElliotWalin"
click at [471, 554] on input "I have read and agree to the conditions of Lectica's privacy and use policies." at bounding box center [476, 555] width 13 height 13
checkbox input "true"
click at [503, 616] on button "Submit your registration" at bounding box center [622, 616] width 304 height 35
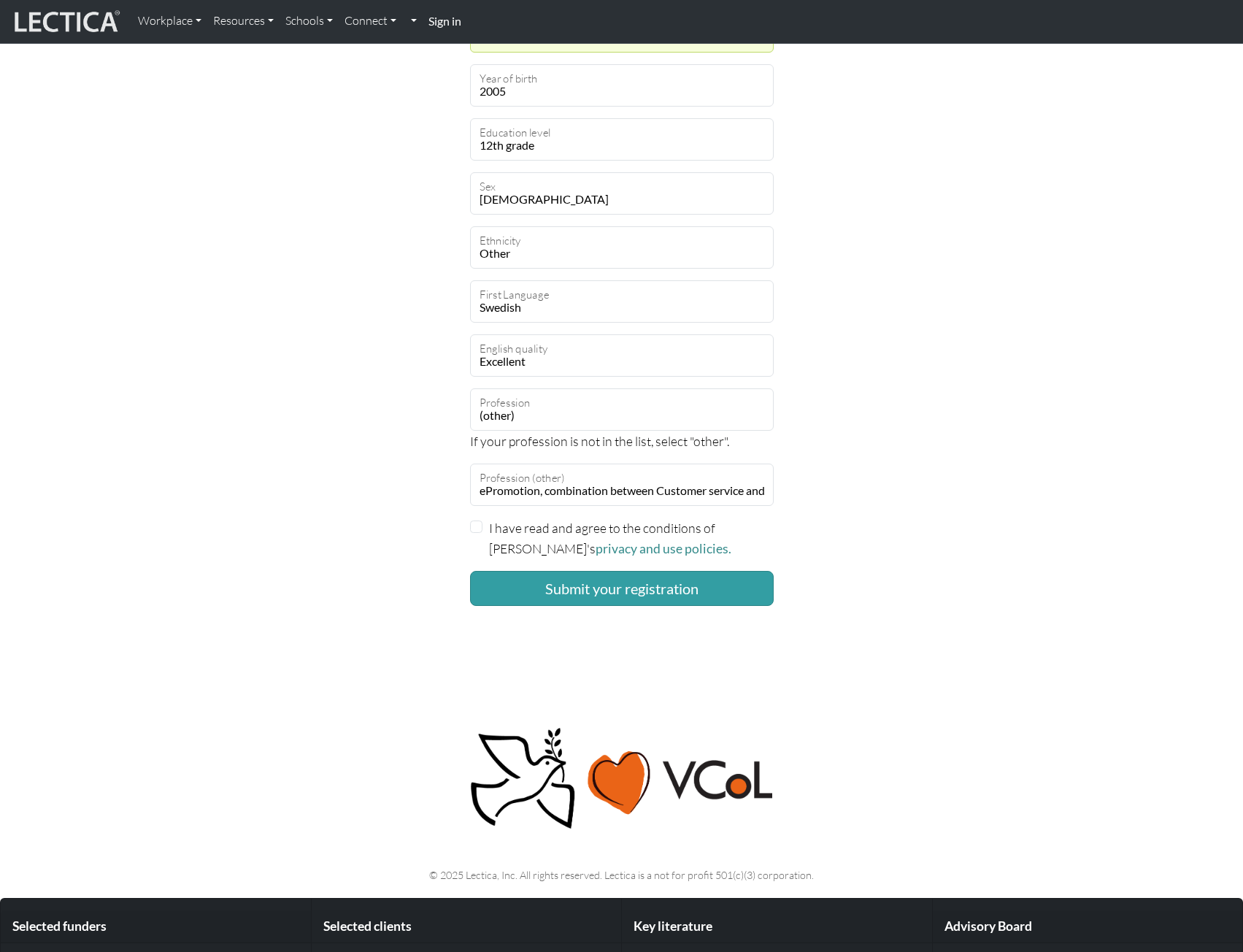
scroll to position [876, 0]
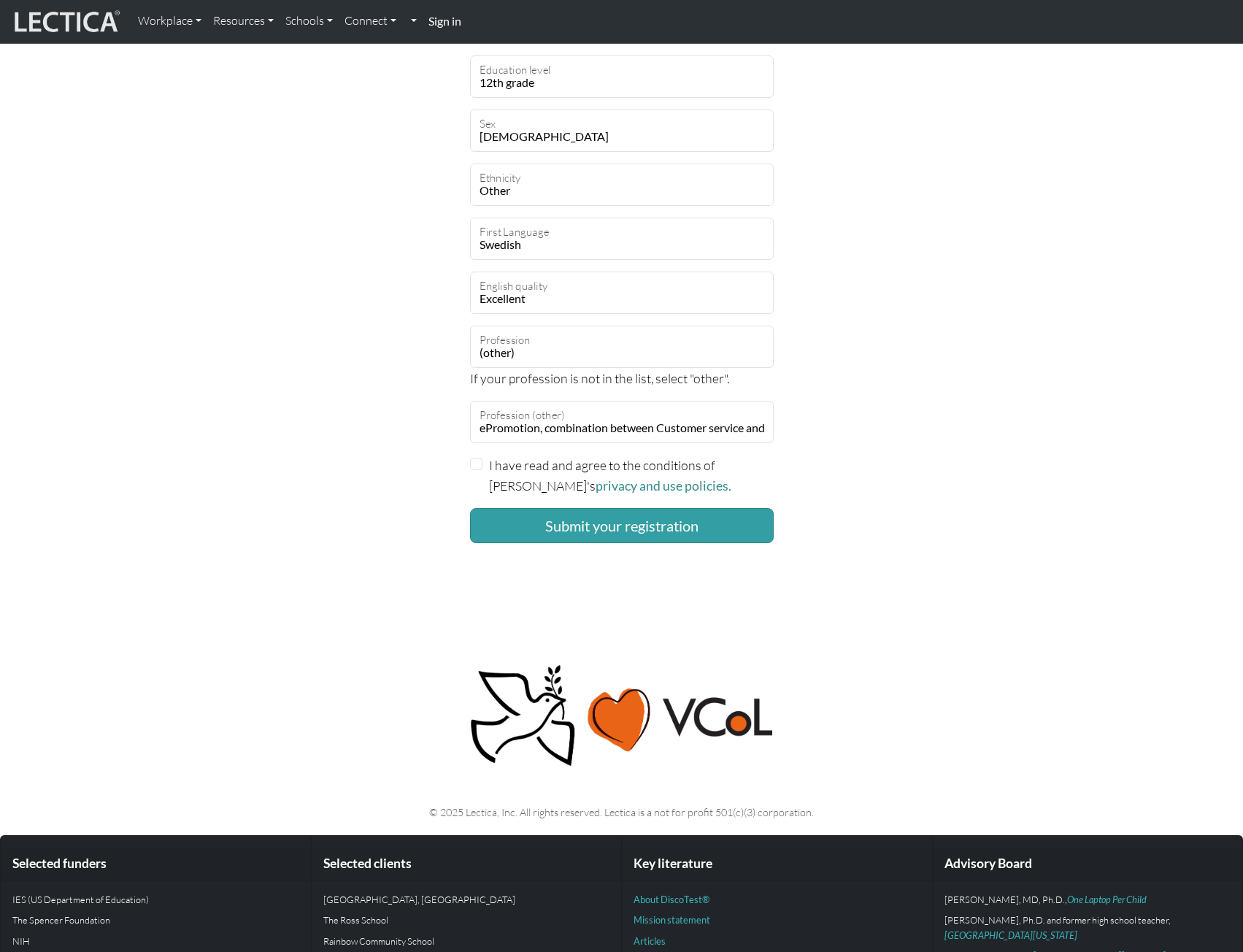
click at [482, 467] on div "I have read and agree to the conditions of Lectica's privacy and use policies." at bounding box center [622, 475] width 304 height 42
click at [481, 465] on input "I have read and agree to the conditions of Lectica's privacy and use policies." at bounding box center [476, 464] width 13 height 13
checkbox input "true"
click at [520, 524] on button "Submit your registration" at bounding box center [622, 525] width 304 height 35
